Goal: Information Seeking & Learning: Check status

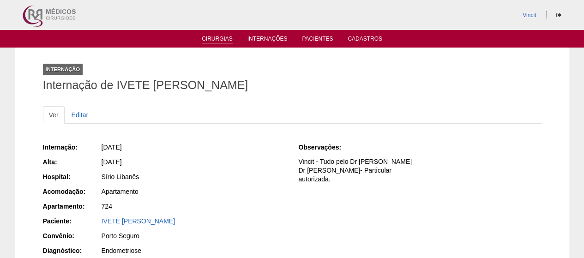
click at [228, 41] on link "Cirurgias" at bounding box center [217, 40] width 31 height 8
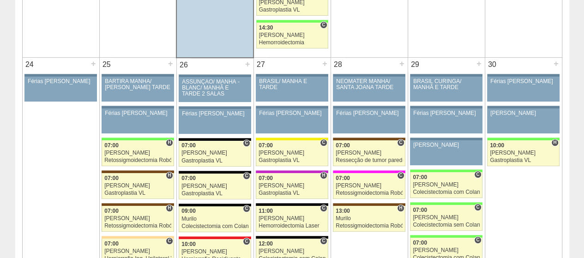
scroll to position [1985, 0]
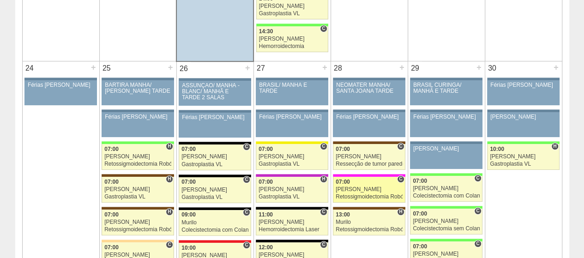
click at [377, 186] on div "[PERSON_NAME]" at bounding box center [369, 189] width 67 height 6
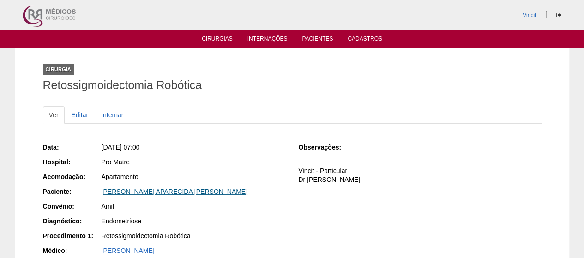
click at [162, 191] on link "[PERSON_NAME] APARECIDA [PERSON_NAME]" at bounding box center [175, 191] width 146 height 7
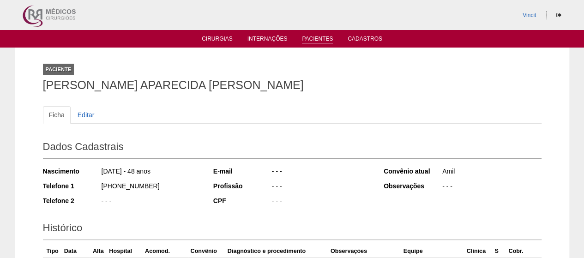
click at [315, 37] on link "Pacientes" at bounding box center [317, 40] width 31 height 8
click at [320, 39] on link "Pacientes" at bounding box center [317, 40] width 31 height 8
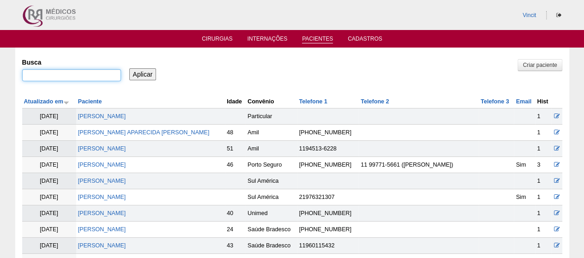
click at [81, 75] on input "Busca" at bounding box center [71, 75] width 99 height 12
paste input "MARIA ISABEL RODRIGUES RIBEIRO SANCHES"
type input "MARIA ISABEL RODRIGUES RIBEIRO SANCHES"
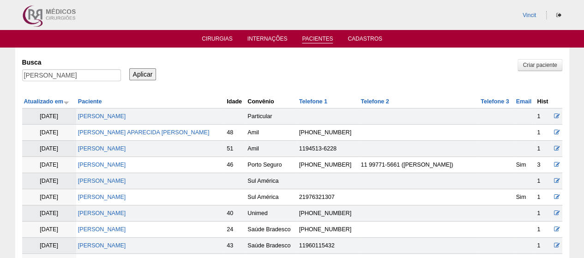
click at [145, 70] on input "Aplicar" at bounding box center [142, 74] width 27 height 12
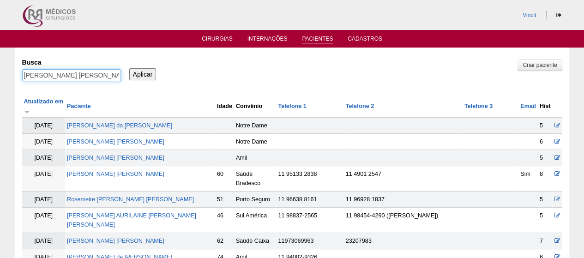
click at [114, 75] on input "[PERSON_NAME] [PERSON_NAME]" at bounding box center [71, 75] width 99 height 12
drag, startPoint x: 108, startPoint y: 77, endPoint x: 568, endPoint y: 102, distance: 460.0
click at [129, 68] on input "Aplicar" at bounding box center [142, 74] width 27 height 12
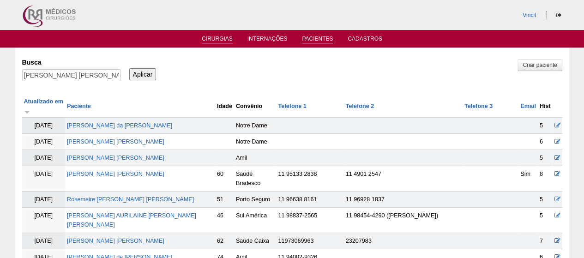
click at [229, 42] on link "Cirurgias" at bounding box center [217, 40] width 31 height 8
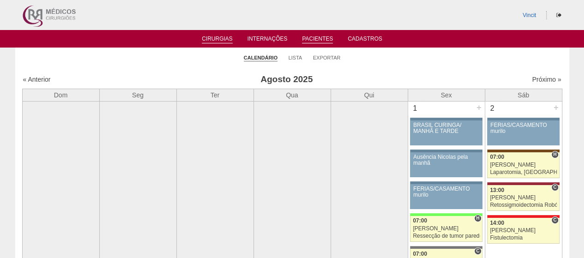
click at [311, 38] on link "Pacientes" at bounding box center [317, 40] width 31 height 8
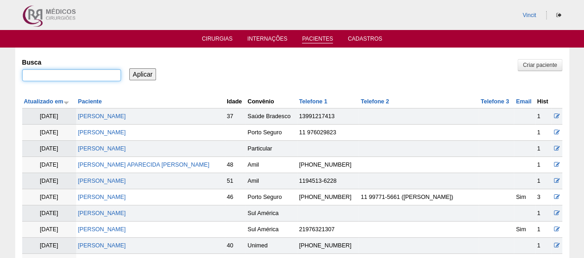
click at [71, 78] on input "Busca" at bounding box center [71, 75] width 99 height 12
paste input "CAMILA DE [PERSON_NAME]"
type input "CAMILA DE [PERSON_NAME]"
click at [150, 71] on input "Aplicar" at bounding box center [142, 74] width 27 height 12
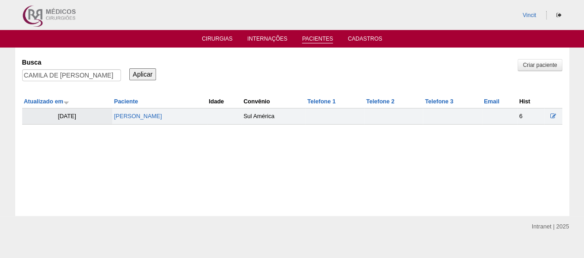
click at [161, 112] on td "[PERSON_NAME]" at bounding box center [159, 116] width 95 height 16
click at [162, 116] on link "[PERSON_NAME]" at bounding box center [138, 116] width 48 height 6
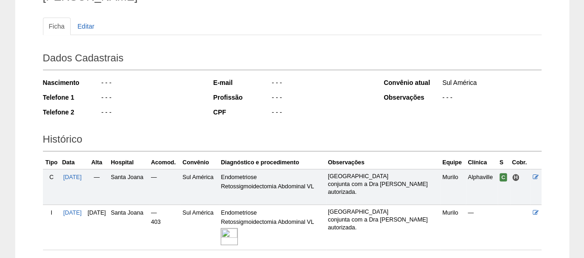
scroll to position [158, 0]
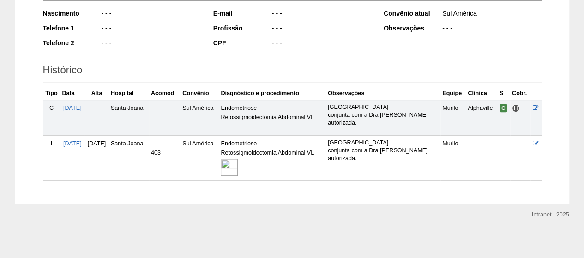
click at [238, 160] on img at bounding box center [229, 167] width 17 height 17
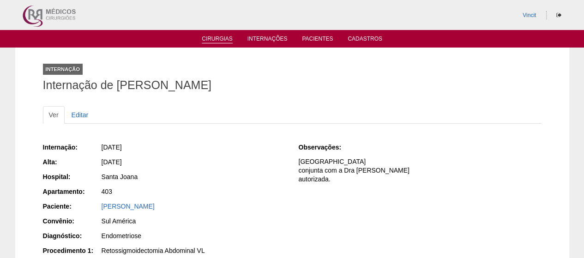
click at [224, 36] on link "Cirurgias" at bounding box center [217, 40] width 31 height 8
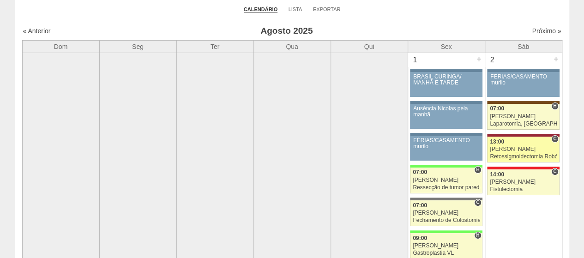
scroll to position [46, 0]
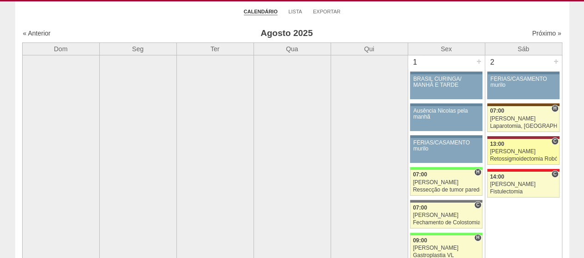
click at [525, 152] on div "[PERSON_NAME]" at bounding box center [523, 152] width 67 height 6
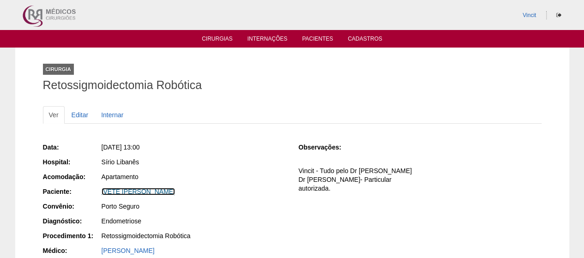
click at [175, 192] on link "IVETE [PERSON_NAME]" at bounding box center [138, 191] width 73 height 7
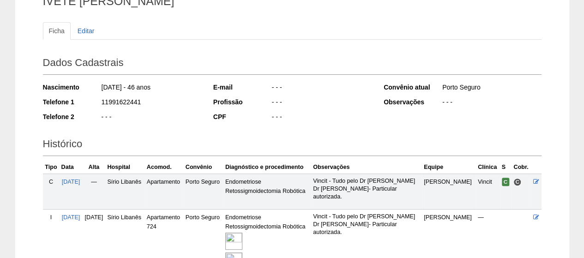
scroll to position [177, 0]
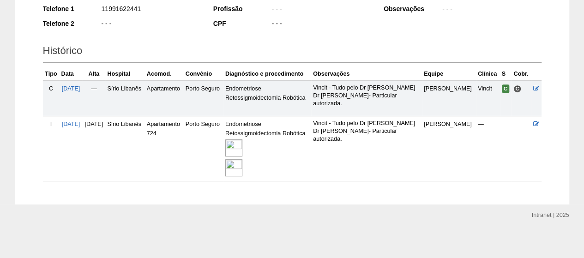
click at [242, 150] on img at bounding box center [233, 147] width 17 height 17
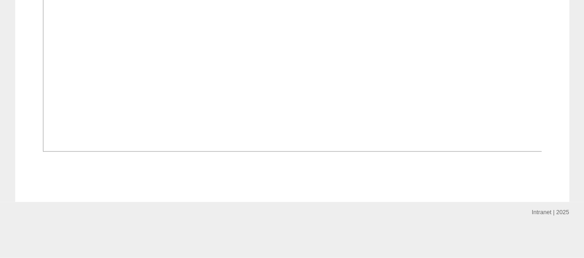
scroll to position [1494, 0]
